Goal: Complete application form: Complete application form

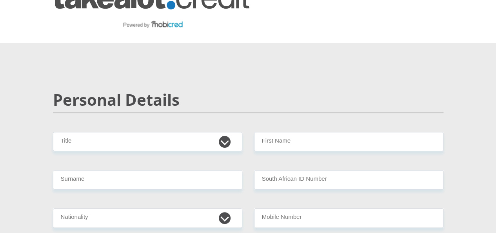
scroll to position [39, 0]
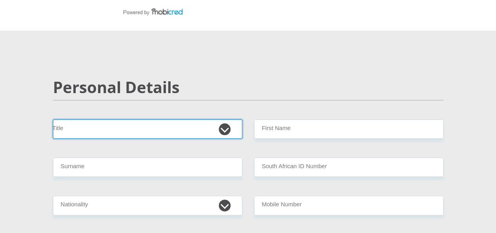
click at [149, 119] on select "Mr Ms Mrs Dr Other" at bounding box center [147, 128] width 189 height 19
select select "Mrs"
click at [53, 119] on select "Mr Ms Mrs Dr Other" at bounding box center [147, 128] width 189 height 19
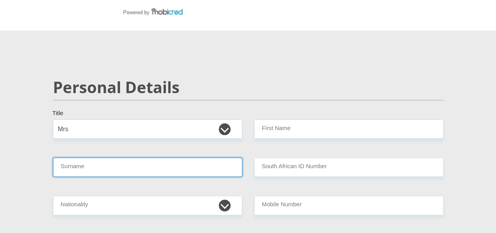
click at [98, 157] on input "Surname" at bounding box center [147, 166] width 189 height 19
type input "staggie"
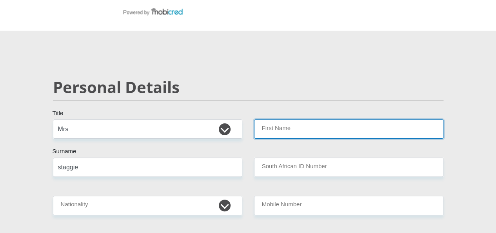
type input "lemeez"
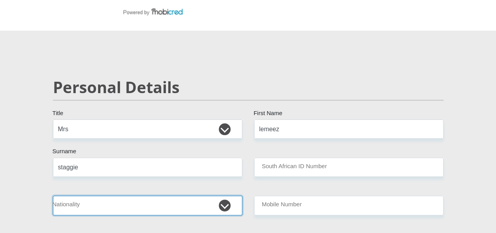
select select "ZAF"
type input "0761929039"
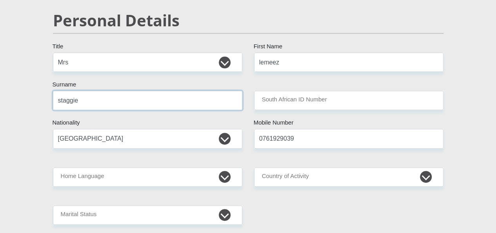
scroll to position [157, 0]
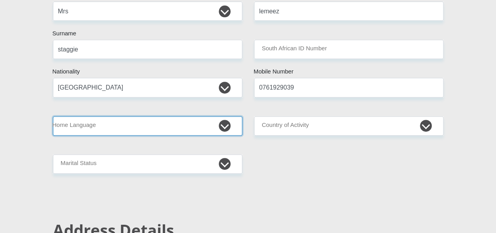
click at [113, 116] on select "Afrikaans English Sepedi South Ndebele Southern Sotho Swati Tsonga Tswana Venda…" at bounding box center [147, 125] width 189 height 19
select select "eng"
click at [53, 116] on select "Afrikaans English Sepedi South Ndebele Southern Sotho Swati Tsonga Tswana Venda…" at bounding box center [147, 125] width 189 height 19
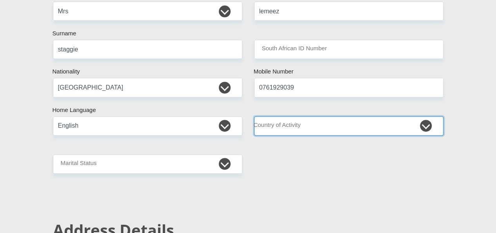
click at [278, 116] on select "South Africa Afghanistan Aland Islands Albania Algeria America Samoa American V…" at bounding box center [348, 125] width 189 height 19
select select "ZAF"
click at [254, 116] on select "South Africa Afghanistan Aland Islands Albania Algeria America Samoa American V…" at bounding box center [348, 125] width 189 height 19
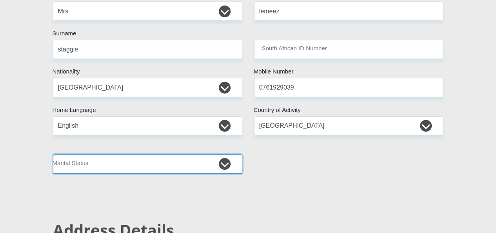
click at [115, 154] on select "Married ANC Single Divorced Widowed Married COP or Customary Law" at bounding box center [147, 163] width 189 height 19
select select "5"
click at [53, 154] on select "Married ANC Single Divorced Widowed Married COP or Customary Law" at bounding box center [147, 163] width 189 height 19
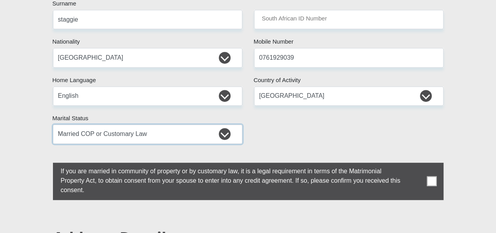
scroll to position [274, 0]
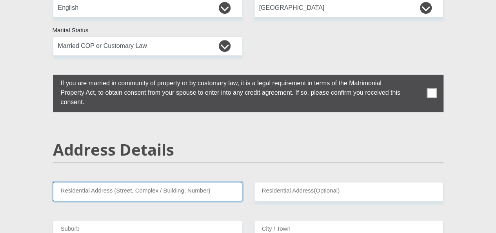
click at [164, 182] on input "Residential Address (Street, Complex / Building, Number)" at bounding box center [147, 191] width 189 height 19
type input "2"
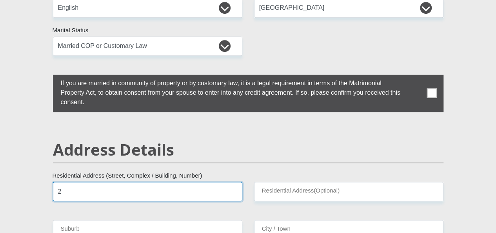
type input "Starfish bayview"
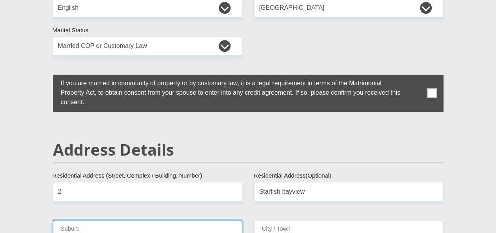
type input "BAYVIEW"
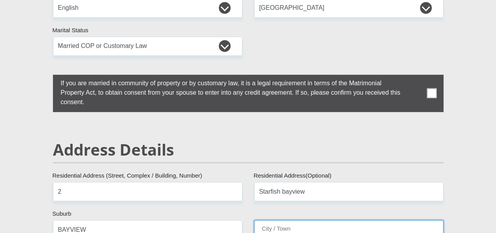
type input "BAYVIEW"
type input "7798"
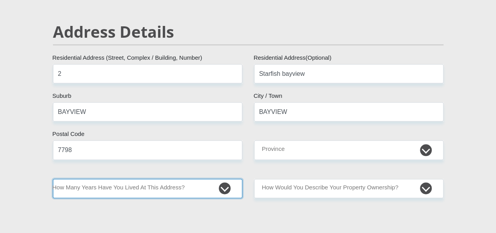
click at [114, 178] on select "less than 1 year 1-3 years 3-5 years 5+ years" at bounding box center [147, 187] width 189 height 19
select select "5"
click at [53, 178] on select "less than 1 year 1-3 years 3-5 years 5+ years" at bounding box center [147, 187] width 189 height 19
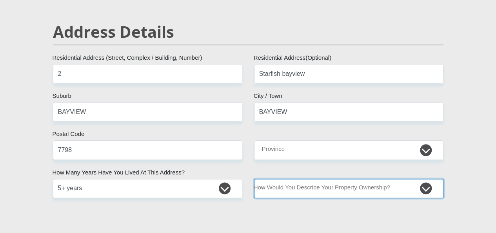
click at [358, 178] on select "Owned Rented Family Owned Company Dwelling" at bounding box center [348, 187] width 189 height 19
select select "Owned"
click at [254, 178] on select "Owned Rented Family Owned Company Dwelling" at bounding box center [348, 187] width 189 height 19
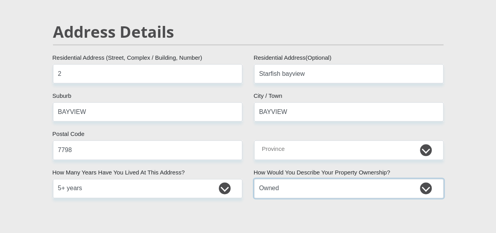
scroll to position [549, 0]
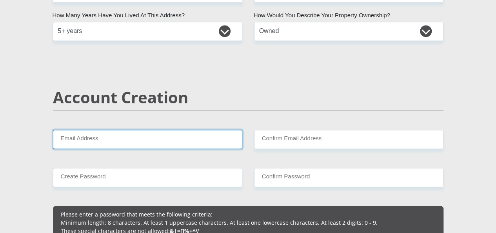
click at [117, 129] on input "Email Address" at bounding box center [147, 138] width 189 height 19
type input "lemeez.staggie@gmail.com"
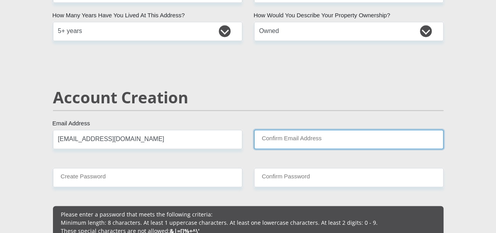
type input "lemeez.staggie@gmail.com"
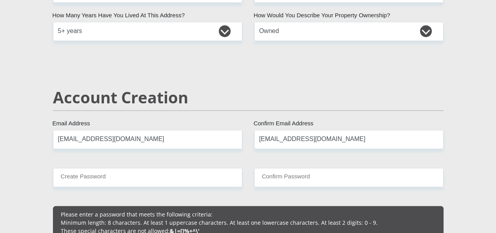
type input "0761929039"
type input "lemeez"
type input "staggie"
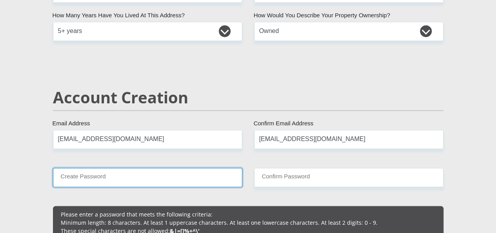
click at [140, 167] on input "Create Password" at bounding box center [147, 176] width 189 height 19
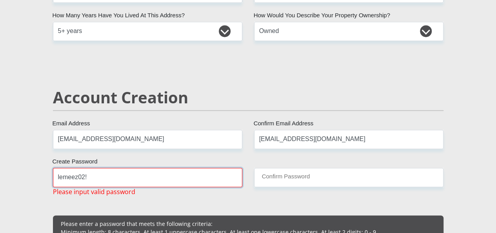
click at [76, 167] on input "lemeez02!" at bounding box center [147, 176] width 189 height 19
click at [180, 167] on input "lemeezs02!" at bounding box center [147, 176] width 189 height 19
drag, startPoint x: 122, startPoint y: 151, endPoint x: -9, endPoint y: 139, distance: 131.5
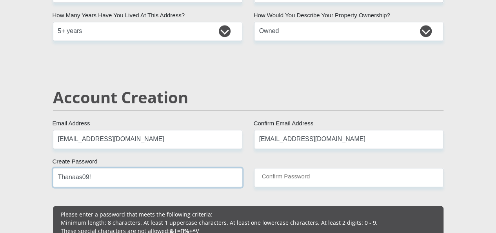
type input "Thanaas09!"
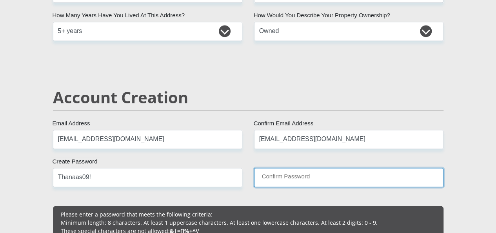
click at [291, 167] on input "Confirm Password" at bounding box center [348, 176] width 189 height 19
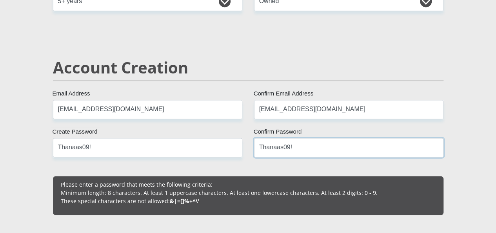
scroll to position [667, 0]
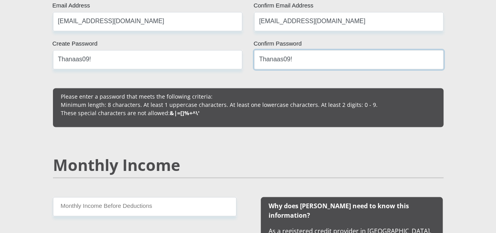
type input "Thanaas09!"
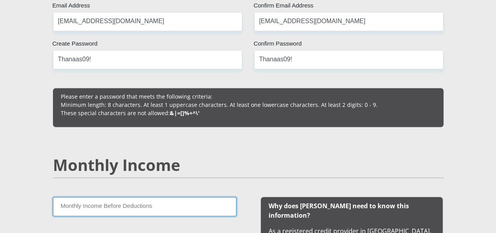
click at [153, 196] on input "Monthly Income Before Deductions" at bounding box center [145, 205] width 184 height 19
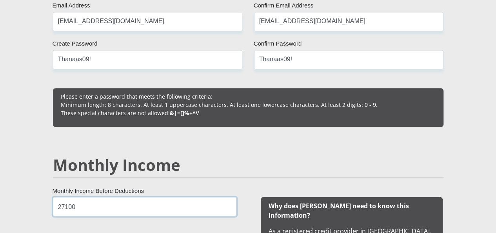
scroll to position [784, 0]
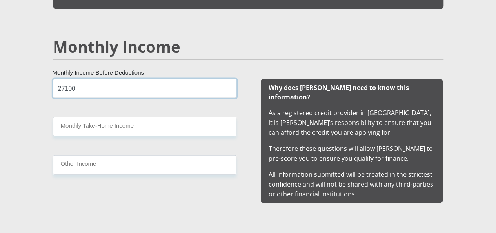
type input "27100"
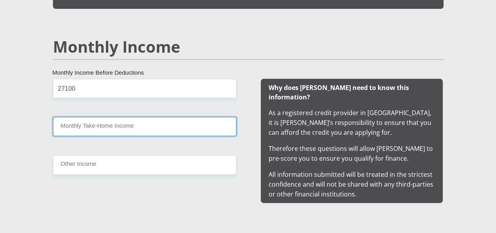
click at [122, 117] on input "Monthly Take-Home Income" at bounding box center [145, 126] width 184 height 19
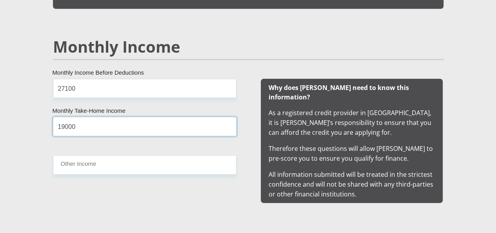
type input "19000"
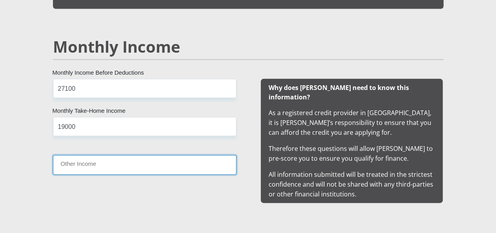
click at [107, 155] on input "Other Income" at bounding box center [145, 164] width 184 height 19
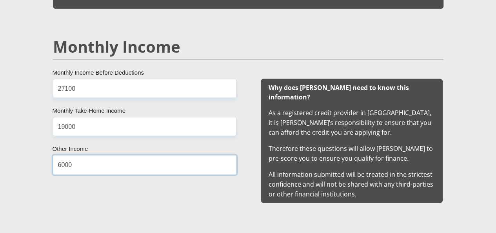
type input "6000"
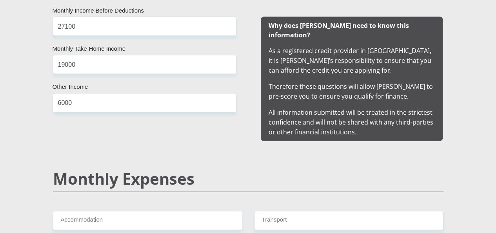
scroll to position [902, 0]
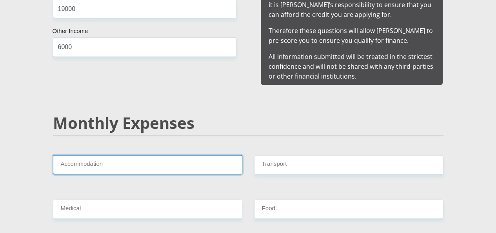
click at [150, 155] on input "Accommodation" at bounding box center [147, 164] width 189 height 19
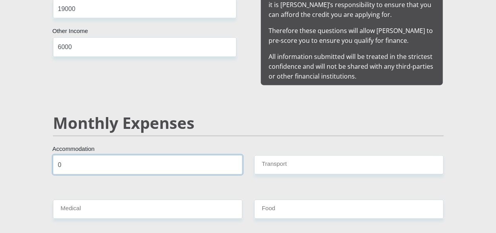
type input "0"
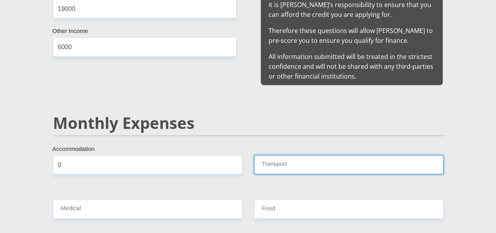
click at [356, 155] on input "Transport" at bounding box center [348, 164] width 189 height 19
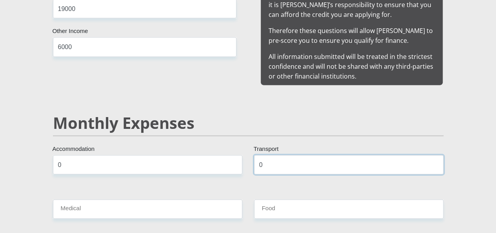
type input "0"
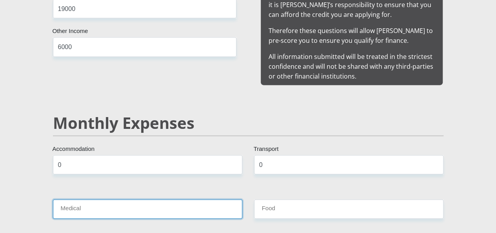
click at [177, 199] on input "Medical" at bounding box center [147, 208] width 189 height 19
type input "1200"
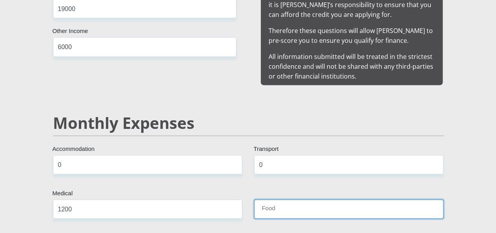
click at [288, 199] on input "Food" at bounding box center [348, 208] width 189 height 19
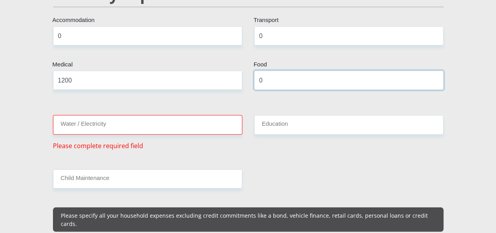
scroll to position [1059, 0]
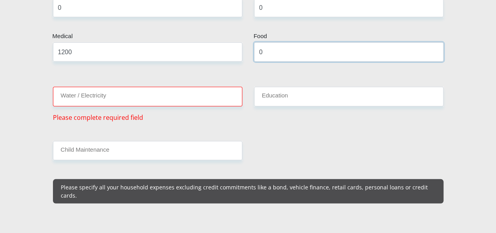
type input "0"
click at [169, 87] on input "Water / Electricity" at bounding box center [147, 96] width 189 height 19
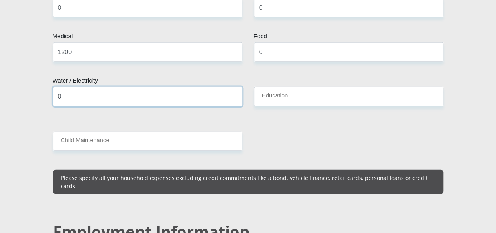
type input "0"
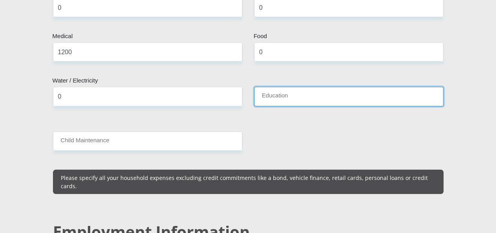
click at [309, 87] on input "Education" at bounding box center [348, 96] width 189 height 19
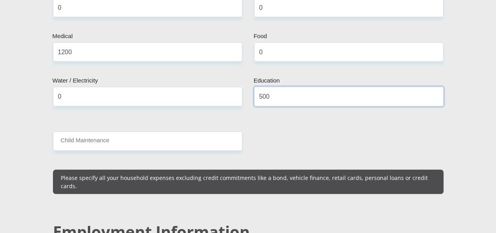
type input "500"
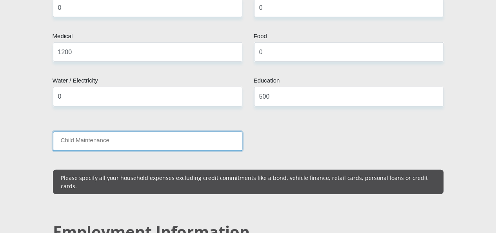
click at [134, 131] on input "Child Maintenance" at bounding box center [147, 140] width 189 height 19
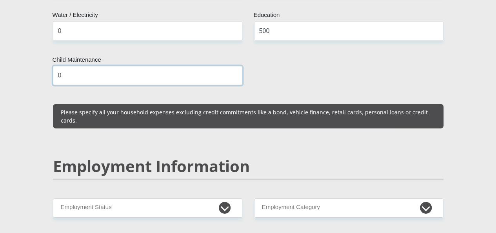
scroll to position [1176, 0]
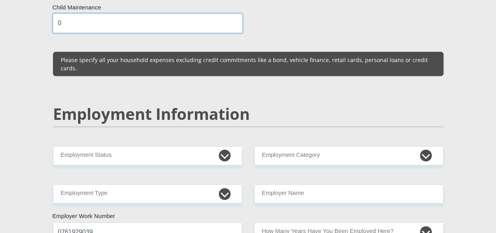
type input "0"
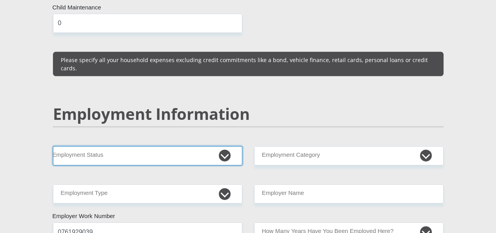
click at [185, 146] on select "Permanent/Full-time Part-time/Casual Contract Worker Self-Employed Housewife Re…" at bounding box center [147, 155] width 189 height 19
select select "1"
click at [53, 146] on select "Permanent/Full-time Part-time/Casual Contract Worker Self-Employed Housewife Re…" at bounding box center [147, 155] width 189 height 19
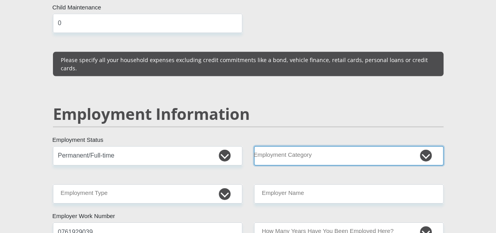
click at [299, 146] on select "AGRICULTURE ALCOHOL & TOBACCO CONSTRUCTION MATERIALS METALLURGY EQUIPMENT FOR R…" at bounding box center [348, 155] width 189 height 19
click at [314, 146] on select "AGRICULTURE ALCOHOL & TOBACCO CONSTRUCTION MATERIALS METALLURGY EQUIPMENT FOR R…" at bounding box center [348, 155] width 189 height 19
select select "53"
click at [254, 146] on select "AGRICULTURE ALCOHOL & TOBACCO CONSTRUCTION MATERIALS METALLURGY EQUIPMENT FOR R…" at bounding box center [348, 155] width 189 height 19
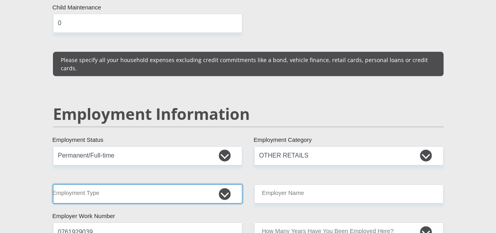
click at [136, 184] on select "College/Lecturer Craft Seller Creative Driver Executive Farmer Forces - Non Com…" at bounding box center [147, 193] width 189 height 19
select select "Office Staff/Clerk"
click at [53, 184] on select "College/Lecturer Craft Seller Creative Driver Executive Farmer Forces - Non Com…" at bounding box center [147, 193] width 189 height 19
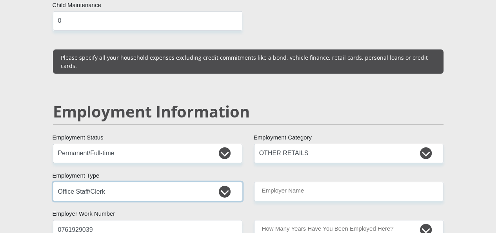
scroll to position [1216, 0]
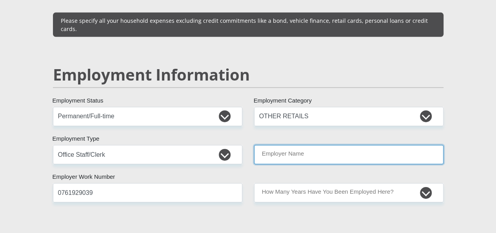
click at [313, 145] on input "Employer Name" at bounding box center [348, 154] width 189 height 19
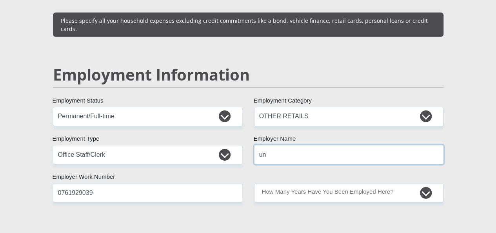
type input "u"
type input "UCT"
click at [192, 179] on div "Mr Ms Mrs Dr Other Title lemeez First Name staggie Surname South African ID Num…" at bounding box center [248, 80] width 402 height 2274
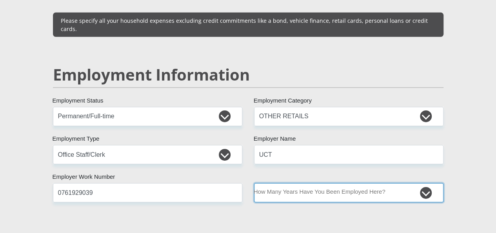
click at [354, 183] on select "less than 1 year 1-3 years 3-5 years 5+ years" at bounding box center [348, 192] width 189 height 19
select select "60"
click at [254, 183] on select "less than 1 year 1-3 years 3-5 years 5+ years" at bounding box center [348, 192] width 189 height 19
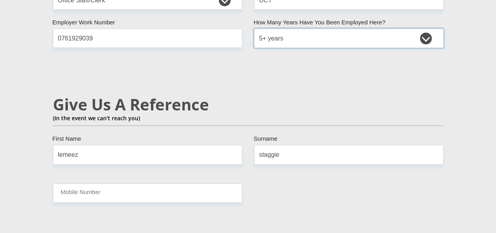
scroll to position [1372, 0]
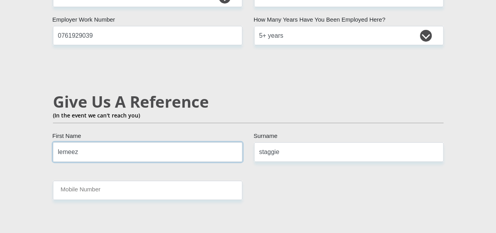
click at [135, 142] on input "lemeez" at bounding box center [147, 151] width 189 height 19
drag, startPoint x: 125, startPoint y: 108, endPoint x: -8, endPoint y: 87, distance: 134.1
type input "nabeel"
drag, startPoint x: 85, startPoint y: 134, endPoint x: 82, endPoint y: 137, distance: 4.7
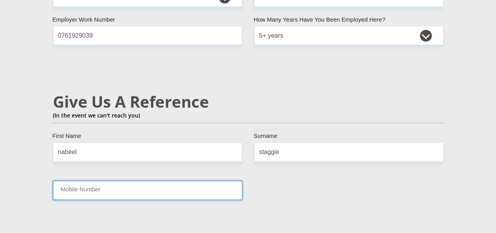
click at [80, 180] on input "Mobile Number" at bounding box center [147, 189] width 189 height 19
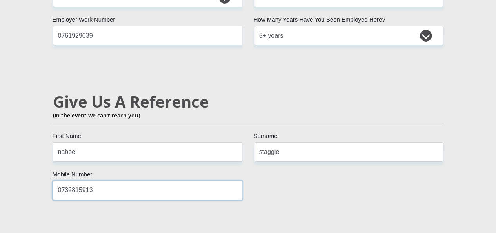
type input "0732815913"
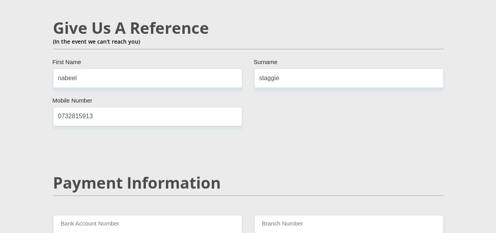
scroll to position [1490, 0]
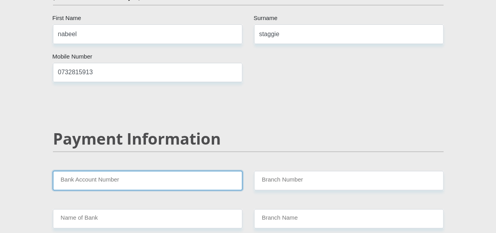
click at [120, 171] on input "Bank Account Number" at bounding box center [147, 180] width 189 height 19
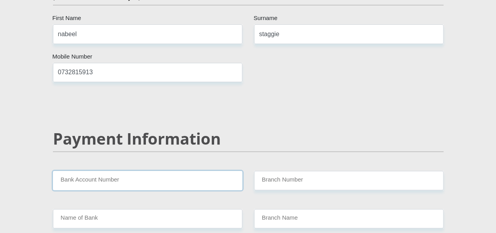
paste input "62561661151"
type input "62561661151"
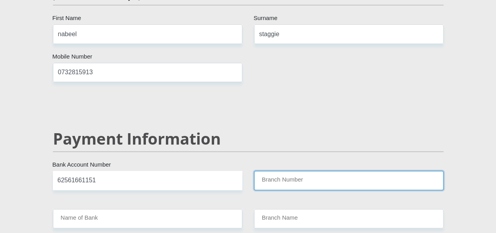
click at [288, 171] on input "Branch Number" at bounding box center [348, 180] width 189 height 19
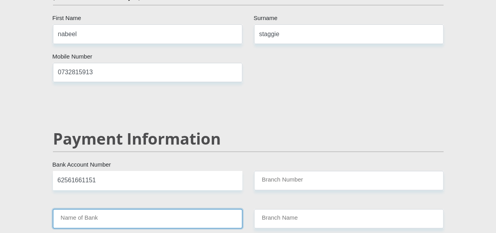
click at [118, 209] on input "Name of Bank" at bounding box center [147, 218] width 189 height 19
click at [86, 209] on input "Name of Bank" at bounding box center [147, 218] width 189 height 19
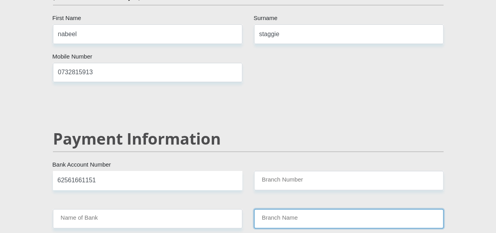
click at [291, 209] on input "Branch Name" at bounding box center [348, 218] width 189 height 19
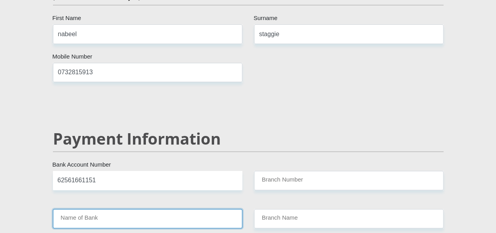
click at [133, 209] on input "Name of Bank" at bounding box center [147, 218] width 189 height 19
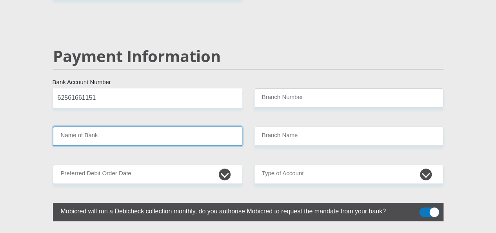
scroll to position [1608, 0]
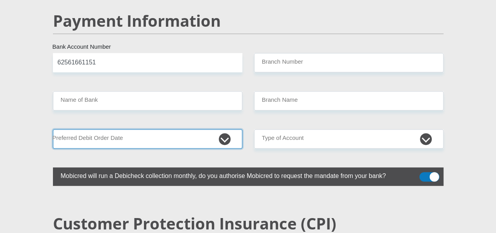
click at [120, 129] on select "1st 2nd 3rd 4th 5th 7th 18th 19th 20th 21st 22nd 23rd 24th 25th 26th 27th 28th …" at bounding box center [147, 138] width 189 height 19
click at [53, 129] on select "1st 2nd 3rd 4th 5th 7th 18th 19th 20th 21st 22nd 23rd 24th 25th 26th 27th 28th …" at bounding box center [147, 138] width 189 height 19
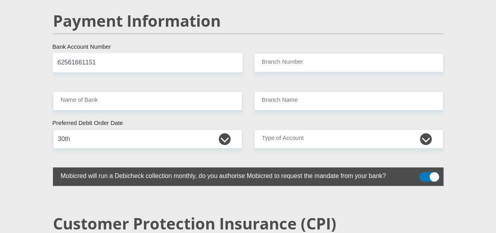
drag, startPoint x: 163, startPoint y: 88, endPoint x: 153, endPoint y: 94, distance: 12.2
click at [163, 129] on select "1st 2nd 3rd 4th 5th 7th 18th 19th 20th 21st 22nd 23rd 24th 25th 26th 27th 28th …" at bounding box center [147, 138] width 189 height 19
select select "25"
click at [53, 129] on select "1st 2nd 3rd 4th 5th 7th 18th 19th 20th 21st 22nd 23rd 24th 25th 26th 27th 28th …" at bounding box center [147, 138] width 189 height 19
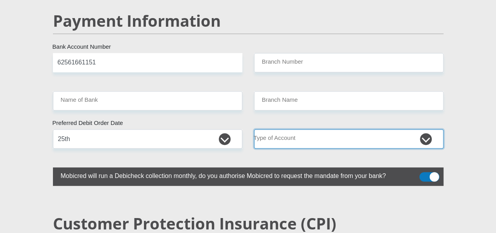
click at [344, 129] on select "Cheque Savings" at bounding box center [348, 138] width 189 height 19
select select "SAV"
click at [254, 129] on select "Cheque Savings" at bounding box center [348, 138] width 189 height 19
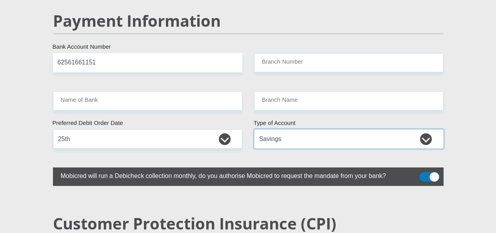
scroll to position [1490, 0]
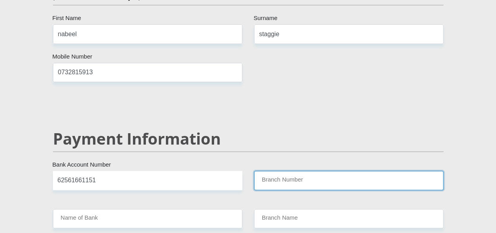
click at [295, 171] on input "Branch Number" at bounding box center [348, 180] width 189 height 19
paste input "203209"
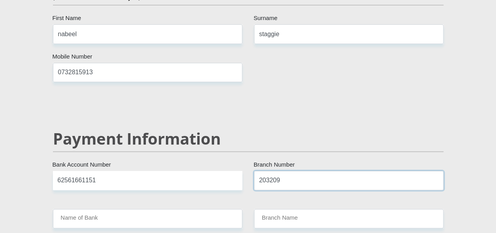
type input "203209"
type input "FIRSTRAND BANK"
type input "LANSDOWNE,CAPE TOWN 488"
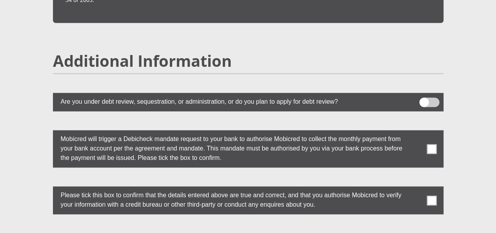
scroll to position [2102, 0]
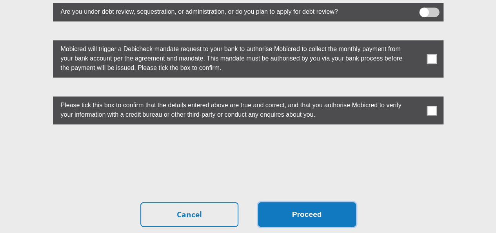
click at [321, 202] on button "Proceed" at bounding box center [307, 214] width 98 height 25
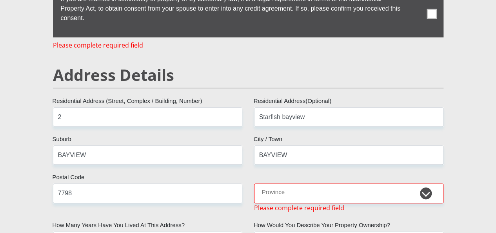
scroll to position [421, 0]
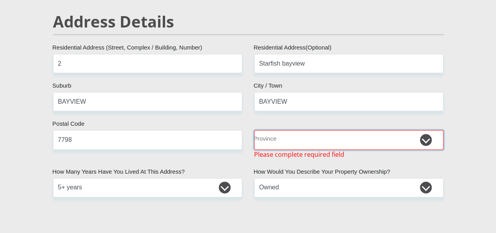
click at [313, 130] on select "Eastern Cape Free State Gauteng KwaZulu-Natal Limpopo Mpumalanga Northern Cape …" at bounding box center [348, 139] width 189 height 19
select select "Western Cape"
click at [254, 130] on select "Eastern Cape Free State Gauteng KwaZulu-Natal Limpopo Mpumalanga Northern Cape …" at bounding box center [348, 139] width 189 height 19
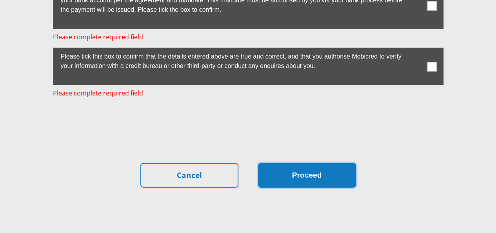
click at [318, 163] on button "Proceed" at bounding box center [307, 175] width 98 height 25
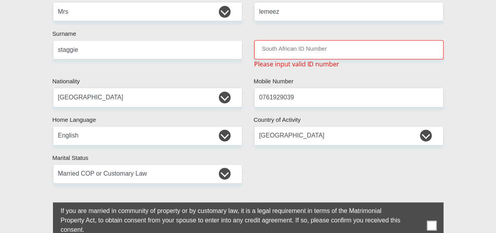
scroll to position [147, 0]
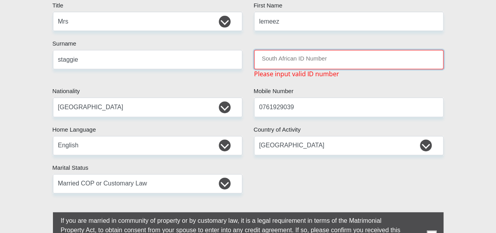
click at [307, 50] on input "South African ID Number" at bounding box center [348, 59] width 189 height 19
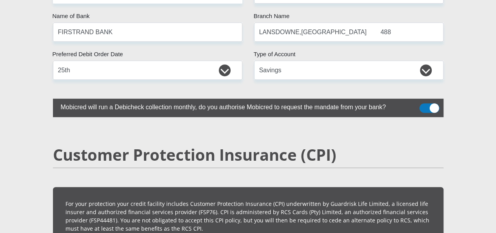
scroll to position [2326, 0]
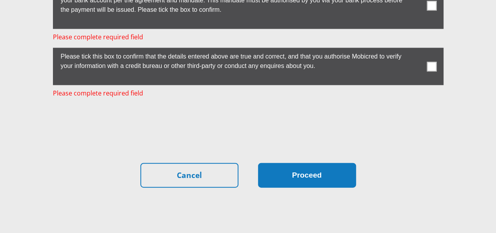
type input "8402020122081"
click at [313, 163] on button "Proceed" at bounding box center [307, 175] width 98 height 25
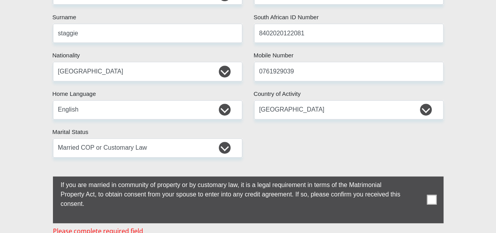
scroll to position [216, 0]
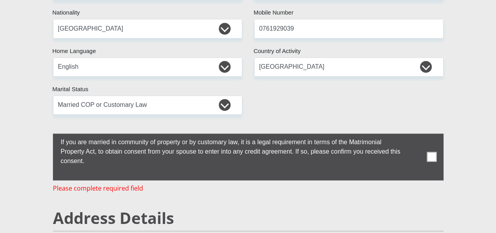
click at [427, 152] on span at bounding box center [432, 157] width 10 height 10
click at [45, 135] on input "checkbox" at bounding box center [45, 135] width 0 height 0
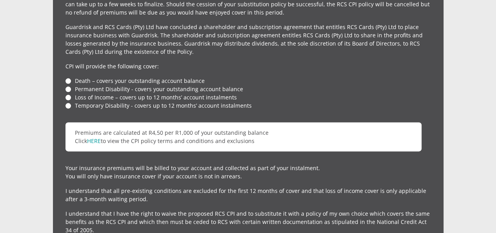
scroll to position [2317, 0]
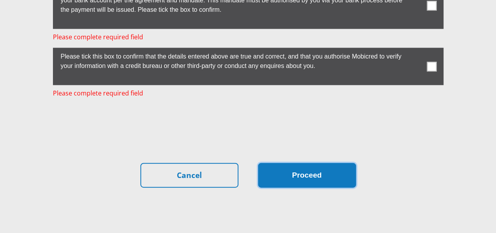
click at [317, 163] on button "Proceed" at bounding box center [307, 175] width 98 height 25
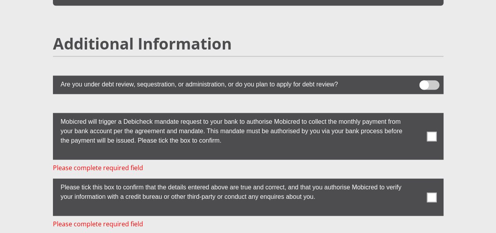
scroll to position [2185, 0]
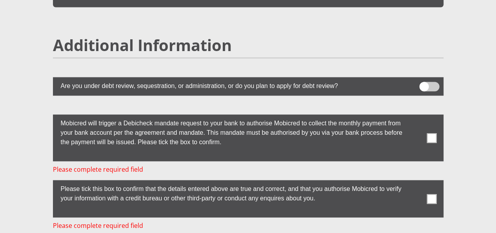
click at [431, 133] on span at bounding box center [432, 138] width 10 height 10
click at [416, 116] on input "checkbox" at bounding box center [416, 116] width 0 height 0
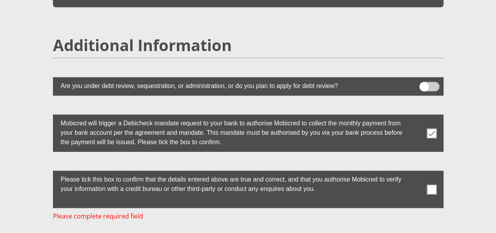
click at [432, 184] on span at bounding box center [432, 189] width 10 height 10
click at [416, 172] on input "checkbox" at bounding box center [416, 172] width 0 height 0
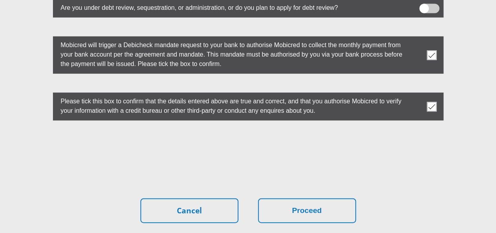
scroll to position [2263, 0]
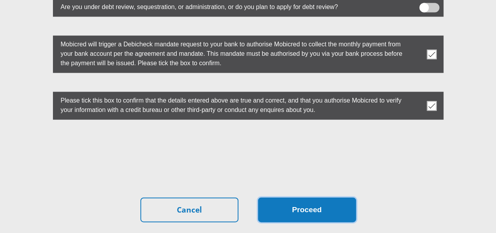
click at [320, 197] on button "Proceed" at bounding box center [307, 209] width 98 height 25
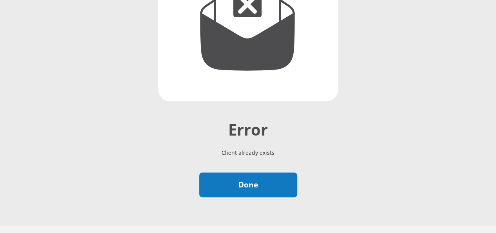
scroll to position [188, 0]
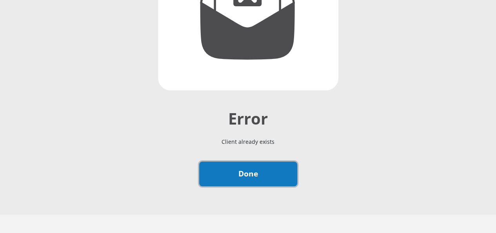
click at [249, 161] on link "Done" at bounding box center [248, 173] width 98 height 25
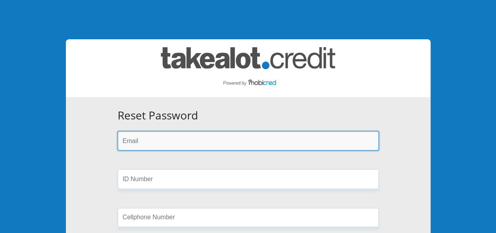
click at [207, 142] on input "email" at bounding box center [248, 140] width 261 height 19
type input "lemeez.staggie@gmail.com"
type input "0761929039"
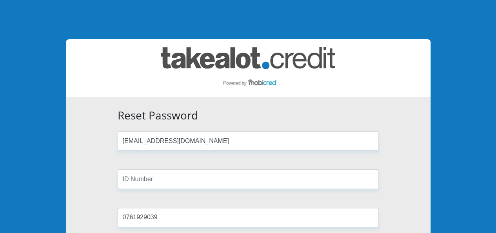
type input "staggie"
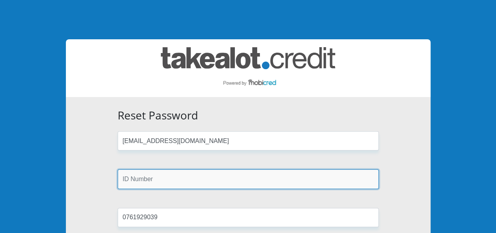
click at [193, 179] on input "text" at bounding box center [248, 178] width 261 height 19
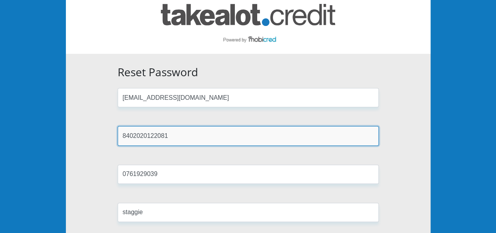
scroll to position [78, 0]
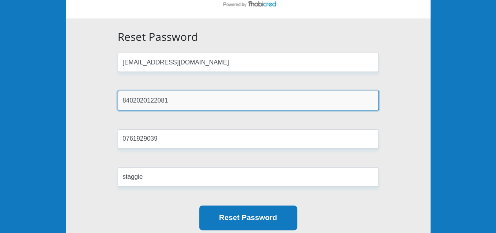
type input "8402020122081"
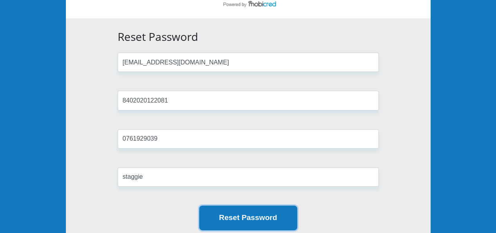
click at [232, 218] on button "Reset Password" at bounding box center [248, 217] width 98 height 25
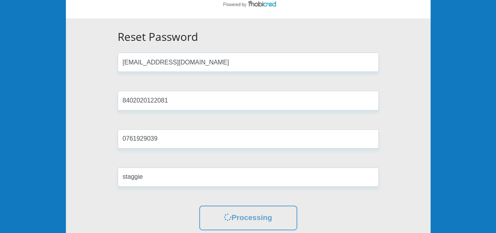
scroll to position [0, 0]
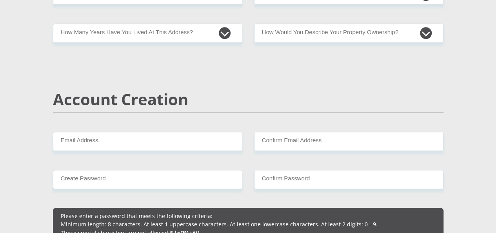
scroll to position [745, 0]
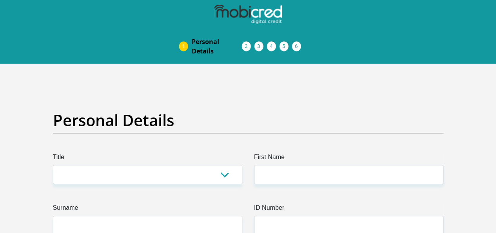
click at [0, 0] on img at bounding box center [0, 0] width 0 height 0
